Goal: Check status: Check status

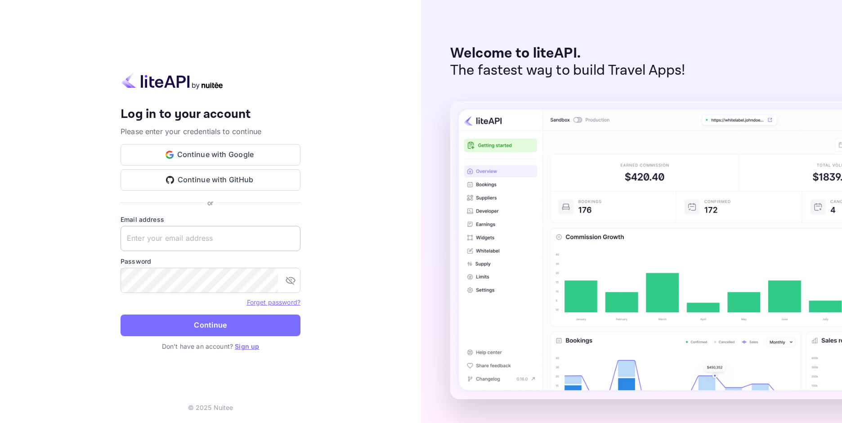
click at [177, 234] on input "text" at bounding box center [210, 238] width 180 height 25
paste input "[EMAIL_ADDRESS][DOMAIN_NAME]"
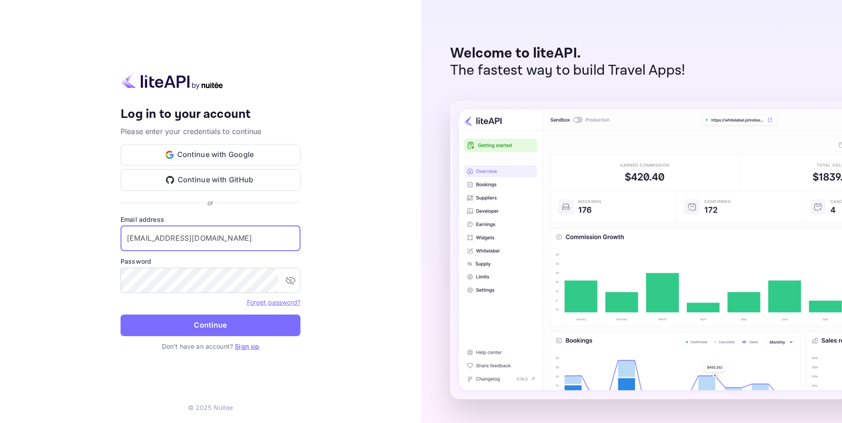
type input "[EMAIL_ADDRESS][DOMAIN_NAME]"
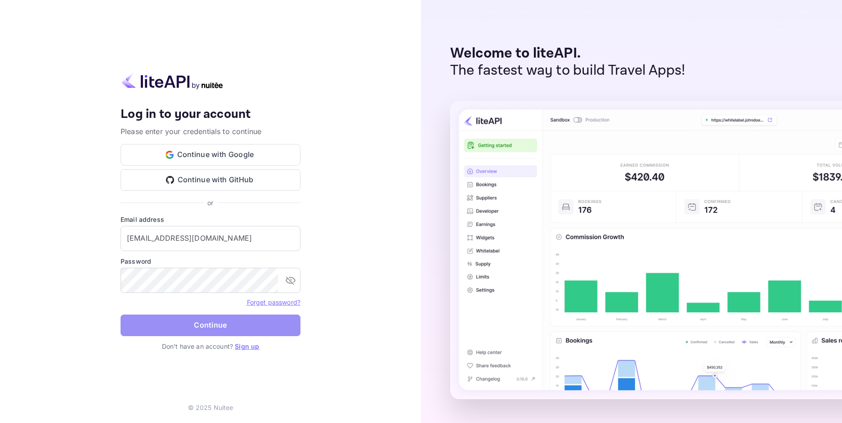
click at [228, 324] on button "Continue" at bounding box center [210, 325] width 180 height 22
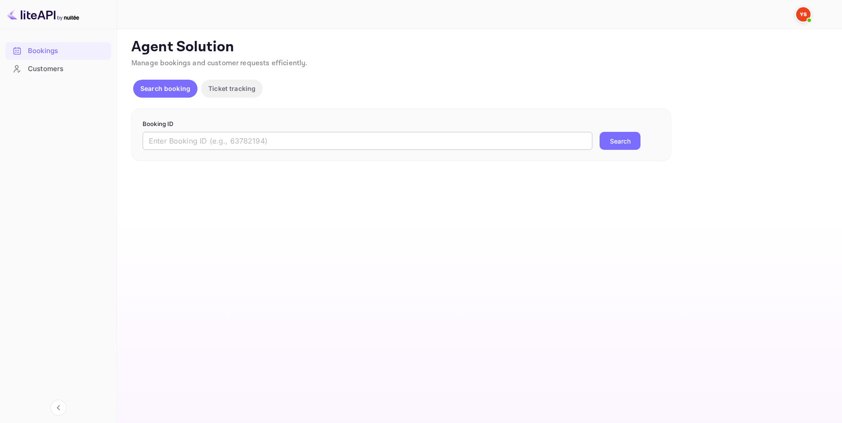
click at [195, 147] on input "text" at bounding box center [368, 141] width 450 height 18
click at [186, 148] on input "text" at bounding box center [368, 141] width 450 height 18
paste input "9404400"
type input "9404400"
click at [614, 144] on button "Search" at bounding box center [619, 141] width 41 height 18
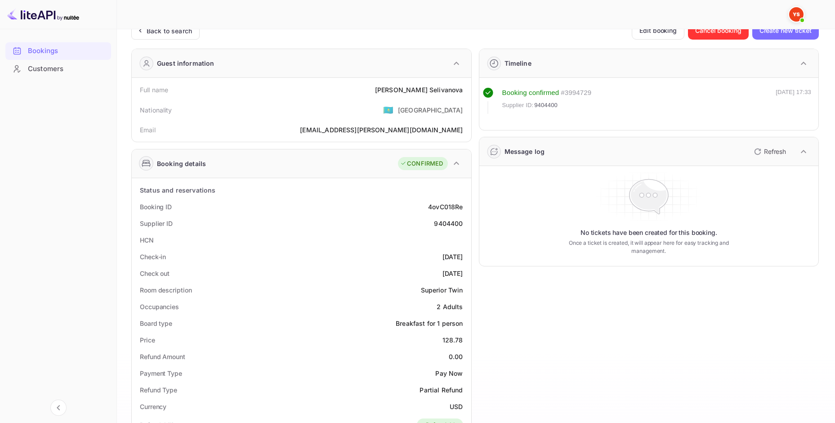
scroll to position [45, 0]
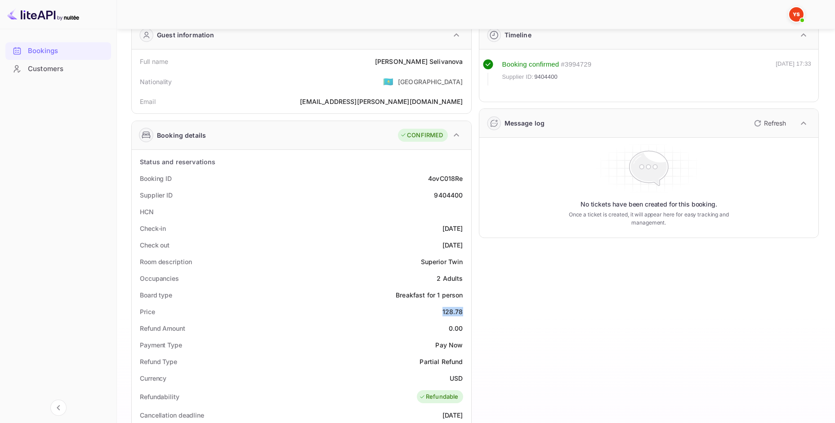
drag, startPoint x: 445, startPoint y: 312, endPoint x: 463, endPoint y: 316, distance: 18.3
click at [463, 316] on div "Price 128.78" at bounding box center [301, 311] width 332 height 17
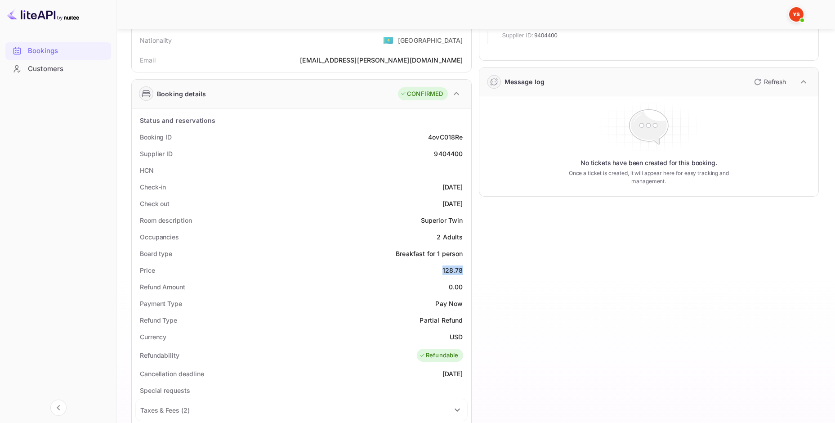
scroll to position [90, 0]
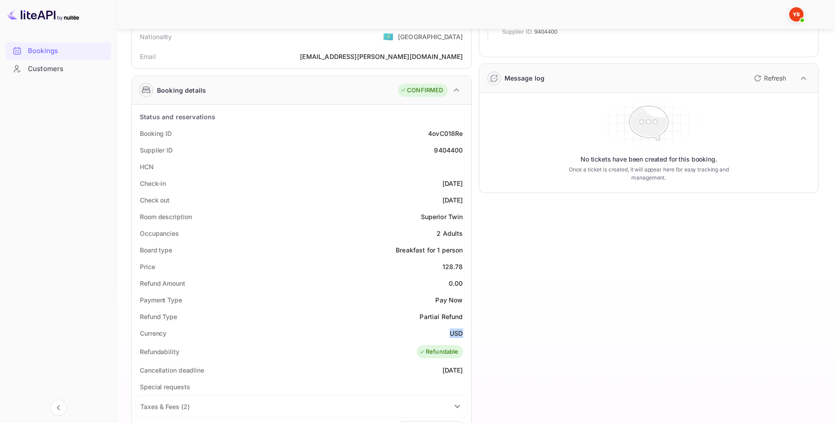
drag, startPoint x: 453, startPoint y: 335, endPoint x: 462, endPoint y: 337, distance: 8.8
click at [462, 337] on div "USD" at bounding box center [456, 332] width 13 height 9
copy div "USD"
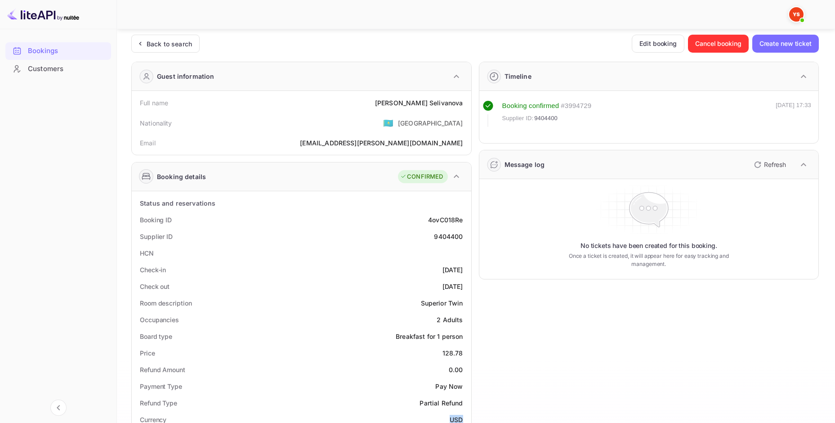
scroll to position [0, 0]
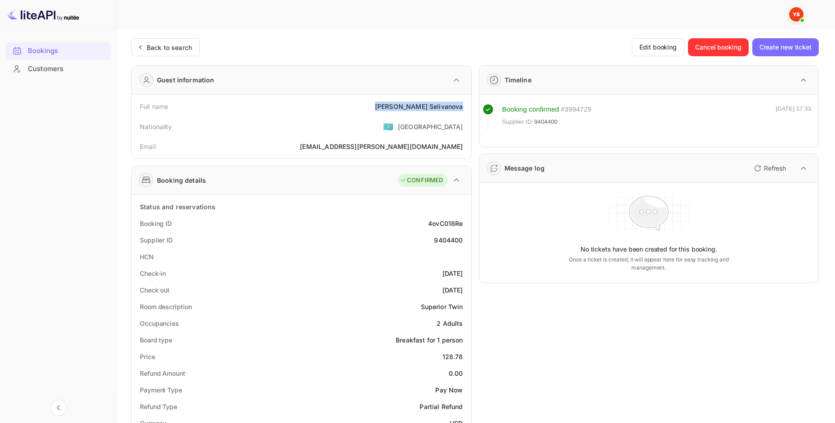
drag, startPoint x: 400, startPoint y: 104, endPoint x: 461, endPoint y: 109, distance: 60.9
click at [464, 109] on div "Full name Marianna Selivanova" at bounding box center [301, 106] width 332 height 17
copy div "Marianna Selivanova"
